Goal: Task Accomplishment & Management: Complete application form

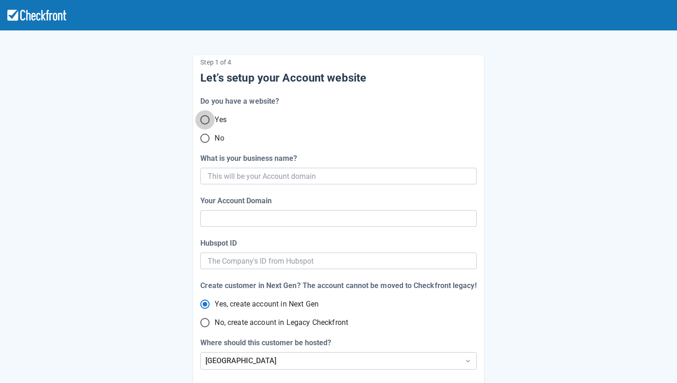
click at [205, 117] on input "Yes" at bounding box center [204, 119] width 19 height 19
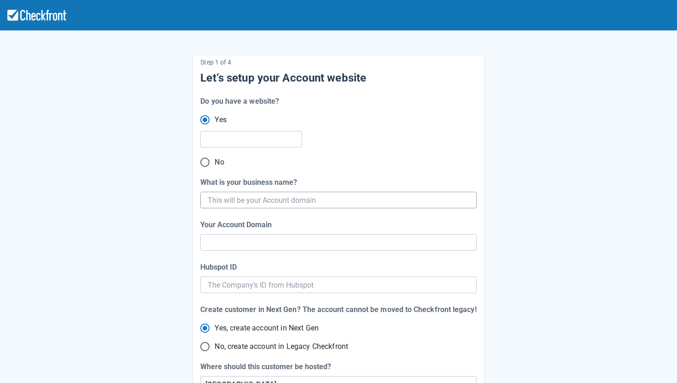
radio input "true"
click at [277, 139] on input "text" at bounding box center [250, 139] width 85 height 17
paste input "[URL][DOMAIN_NAME]"
type input "[URL][DOMAIN_NAME]"
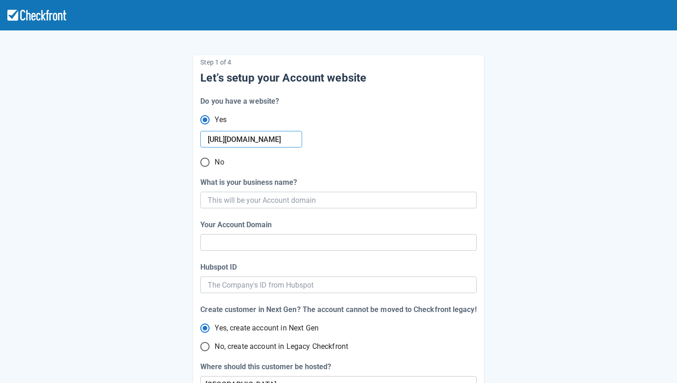
radio input "true"
type input "[URL][DOMAIN_NAME]"
click at [283, 198] on input "What is your business name?" at bounding box center [337, 200] width 259 height 17
paste input "Algonquin Portage Outfitters"
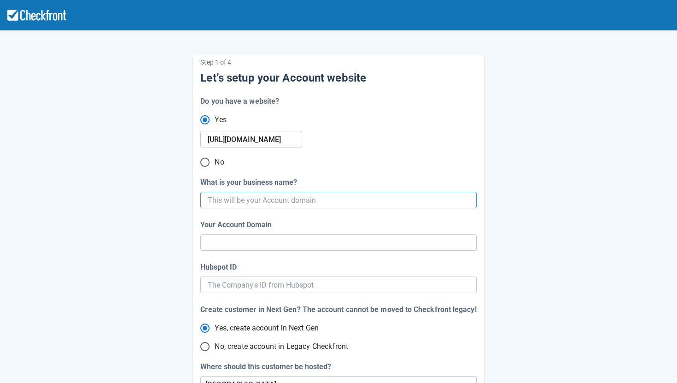
type input "Algonquin Portage Outfitters"
radio input "false"
type input "algonquin-portage-outfitters"
radio input "false"
type input "Algonquin Portage Outfitters"
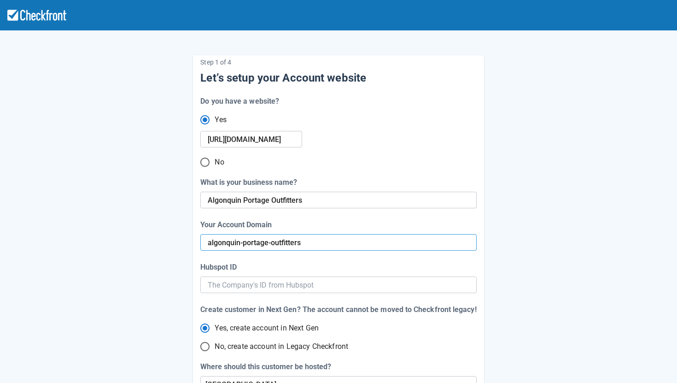
click at [316, 245] on input "algonquin-portage-outfitters" at bounding box center [338, 242] width 261 height 17
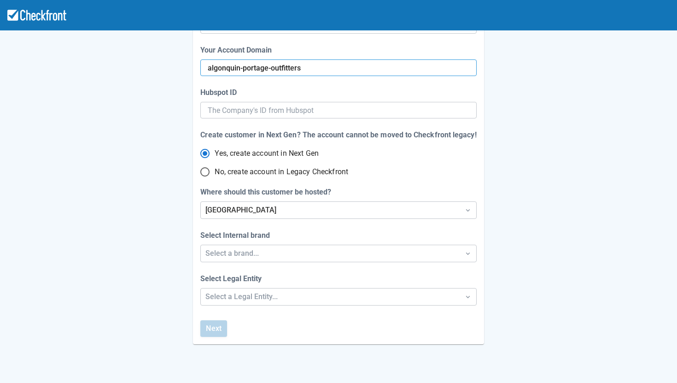
scroll to position [242, 0]
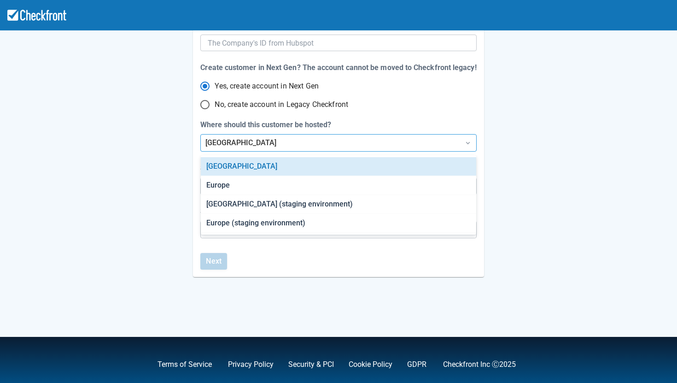
click at [330, 139] on div "[GEOGRAPHIC_DATA]" at bounding box center [329, 142] width 249 height 11
click at [375, 111] on label "No, create account in Legacy Checkfront" at bounding box center [332, 104] width 274 height 15
click at [215, 111] on input "No, create account in Legacy Checkfront" at bounding box center [204, 104] width 19 height 19
radio input "true"
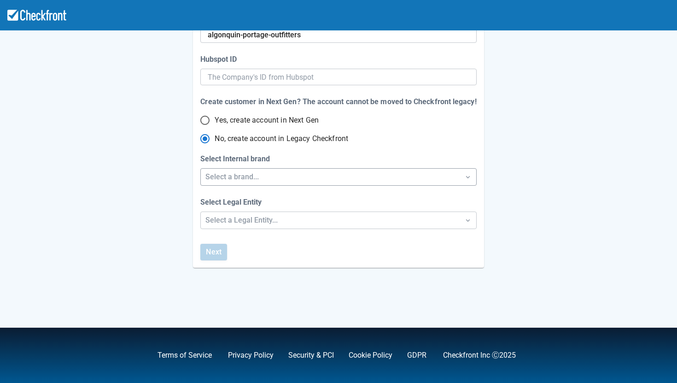
radio input "true"
click at [334, 178] on div "Select a brand..." at bounding box center [329, 176] width 249 height 11
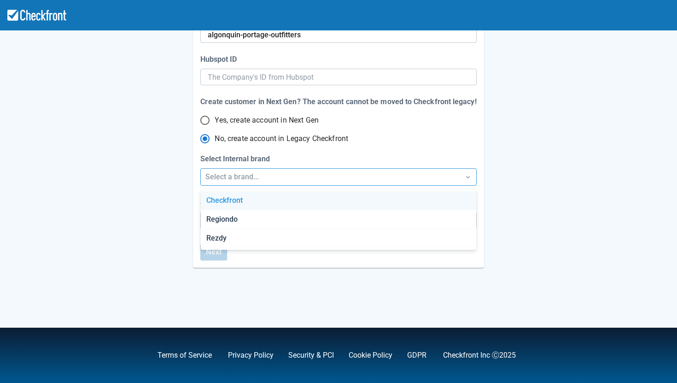
click at [308, 195] on div "Checkfront" at bounding box center [339, 200] width 276 height 19
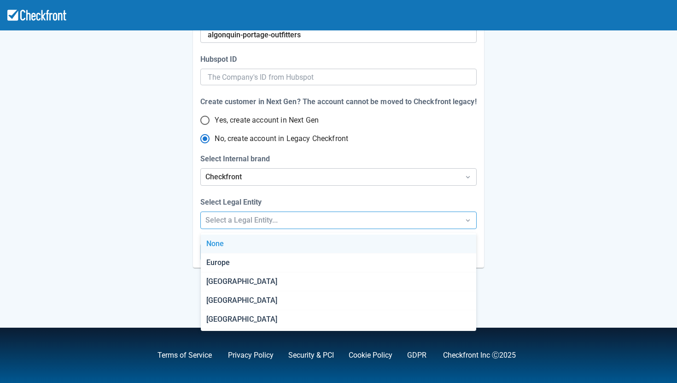
click at [308, 219] on div "Select a Legal Entity..." at bounding box center [329, 220] width 249 height 11
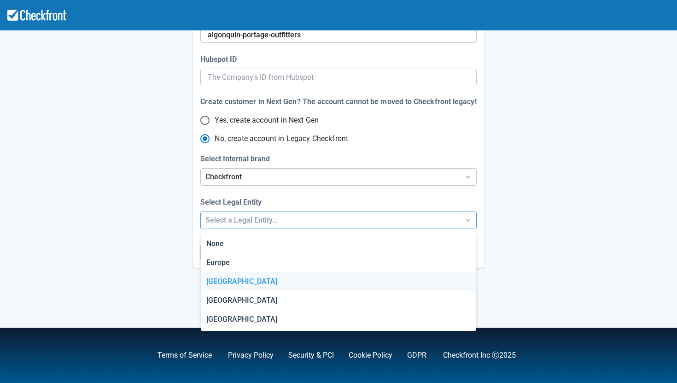
click at [223, 278] on div "[GEOGRAPHIC_DATA]" at bounding box center [339, 281] width 276 height 19
radio input "false"
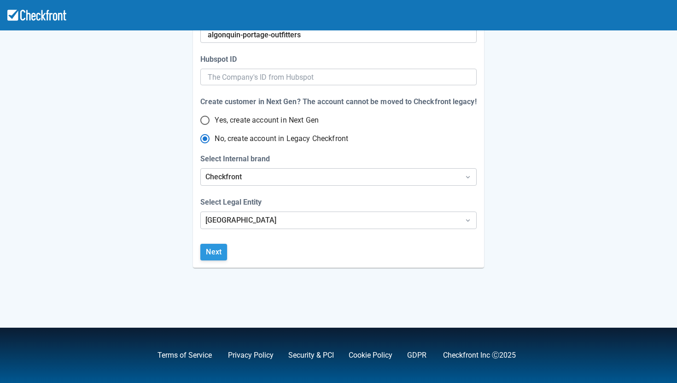
click at [223, 251] on button "Next" at bounding box center [213, 252] width 27 height 17
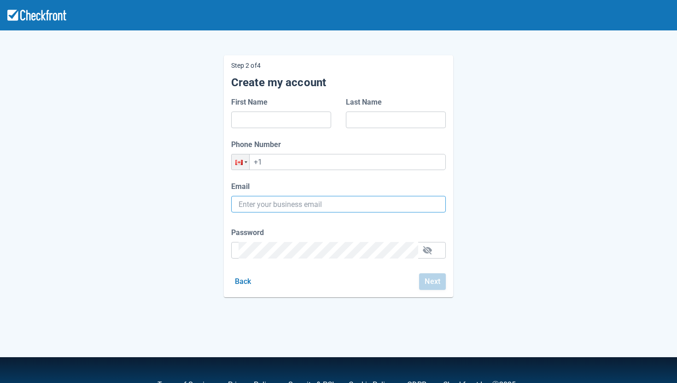
click at [288, 206] on input "Email" at bounding box center [339, 204] width 200 height 17
click at [336, 135] on form "First Name Last Name Phone Number Phone +1 Email Password We suggest not using …" at bounding box center [338, 193] width 215 height 193
click at [259, 127] on input "First Name" at bounding box center [281, 120] width 85 height 17
type input "[PERSON_NAME]"
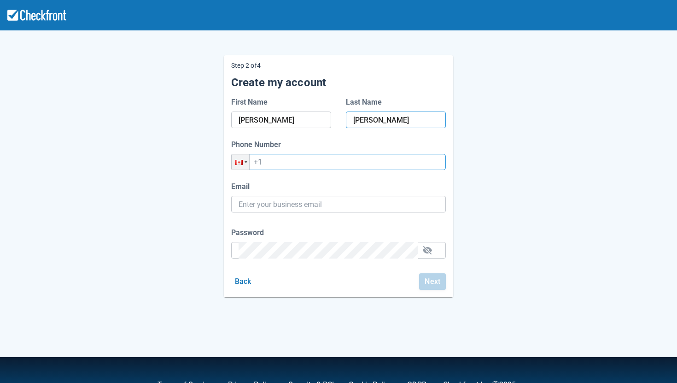
click at [375, 156] on input "+1" at bounding box center [338, 162] width 215 height 16
paste input "(170) 578-8707"
type input "+1 (170) 578-8707"
click at [336, 202] on input "Email" at bounding box center [339, 204] width 200 height 17
type input "[PERSON_NAME][EMAIL_ADDRESS][PERSON_NAME][DOMAIN_NAME]"
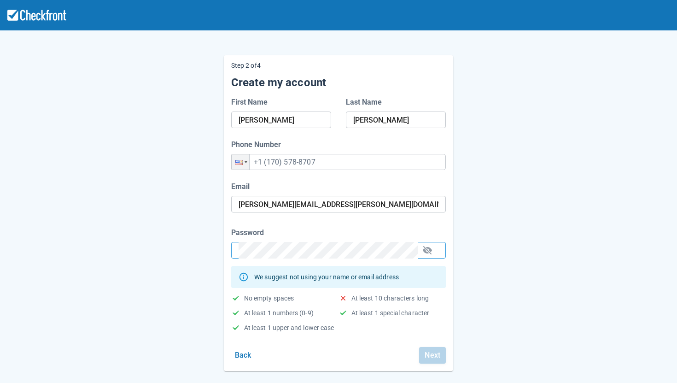
click at [167, 253] on div "Step 2 of 4 Create my account First Name [PERSON_NAME] Last Name [PERSON_NAME] …" at bounding box center [338, 206] width 525 height 330
click at [506, 235] on div "Step 2 of 4 Create my account First Name [PERSON_NAME] Last Name [PERSON_NAME] …" at bounding box center [338, 206] width 525 height 330
click at [428, 353] on button "Next" at bounding box center [432, 355] width 27 height 17
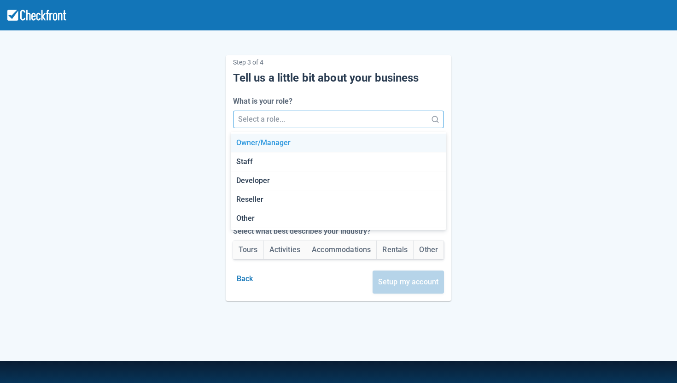
click at [400, 118] on div at bounding box center [330, 119] width 185 height 13
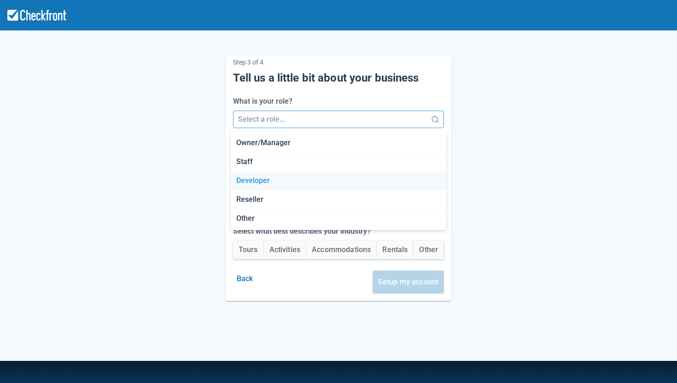
click at [328, 186] on div "Developer" at bounding box center [339, 180] width 216 height 19
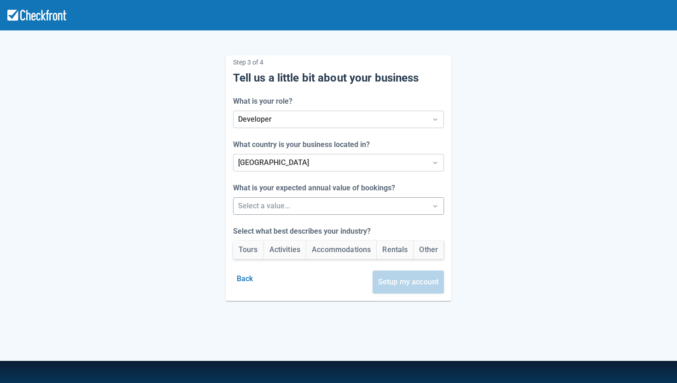
click at [362, 206] on div at bounding box center [330, 206] width 185 height 13
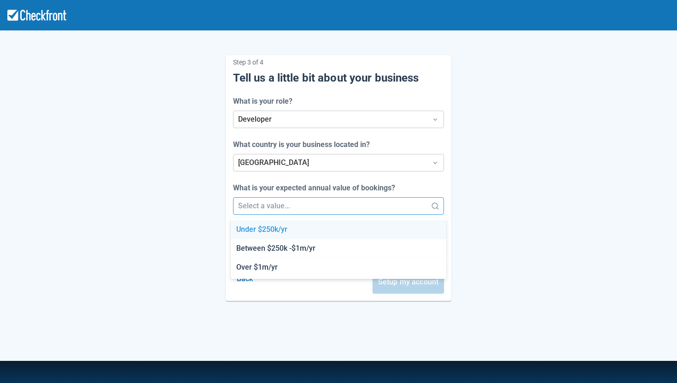
click at [451, 176] on div "Step 3 of 4 Tell us a little bit about your business What is your role? Develop…" at bounding box center [339, 178] width 226 height 246
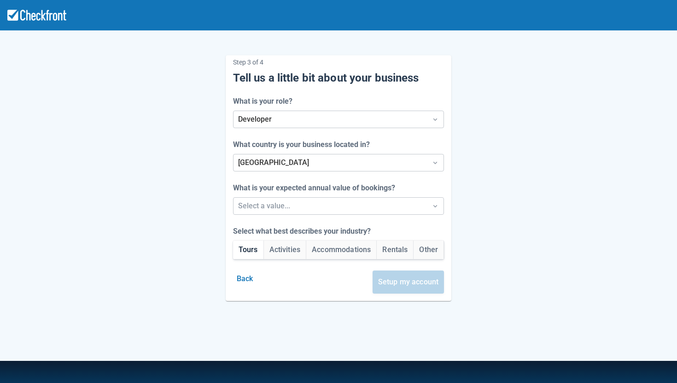
click at [259, 257] on button "Tours" at bounding box center [248, 250] width 30 height 18
click at [276, 246] on button "Activities" at bounding box center [285, 250] width 42 height 18
click at [338, 213] on div "Select a value..." at bounding box center [331, 206] width 194 height 17
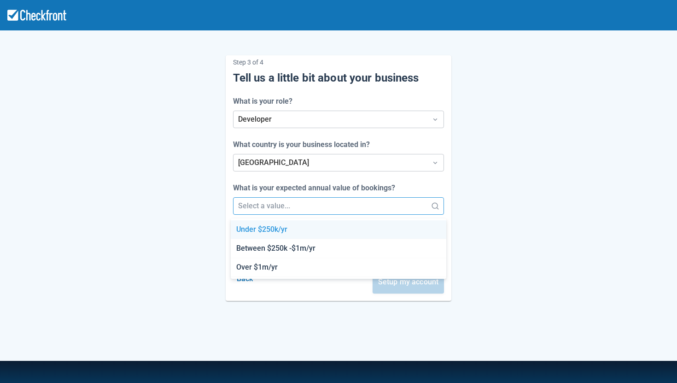
click at [362, 203] on div at bounding box center [330, 206] width 185 height 13
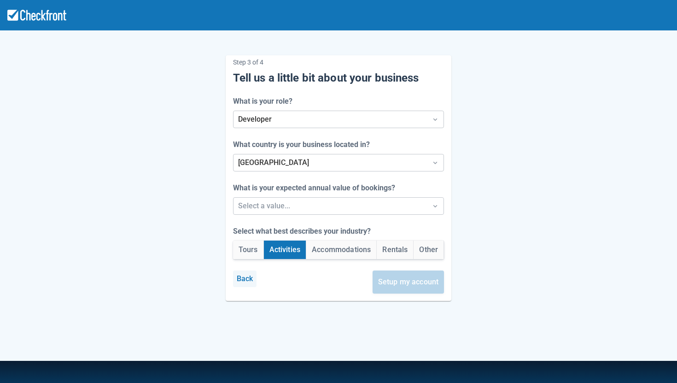
click at [242, 276] on button "Back" at bounding box center [245, 278] width 24 height 17
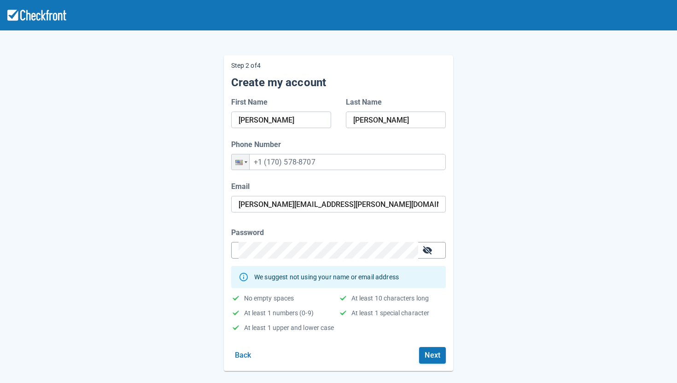
click at [433, 250] on button "button" at bounding box center [427, 250] width 15 height 15
click at [429, 354] on button "Next" at bounding box center [432, 355] width 27 height 17
